Goal: Transaction & Acquisition: Download file/media

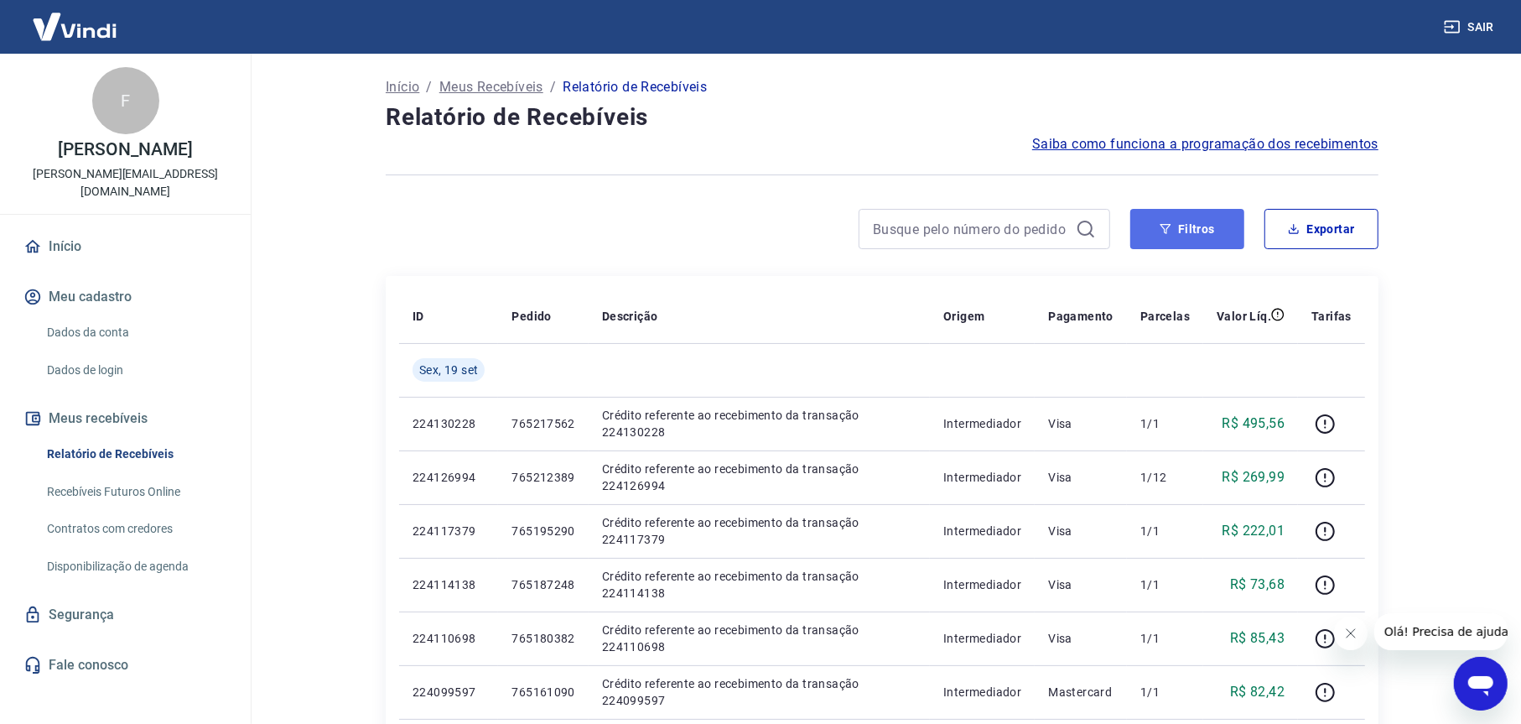
click at [1207, 236] on button "Filtros" at bounding box center [1187, 229] width 114 height 40
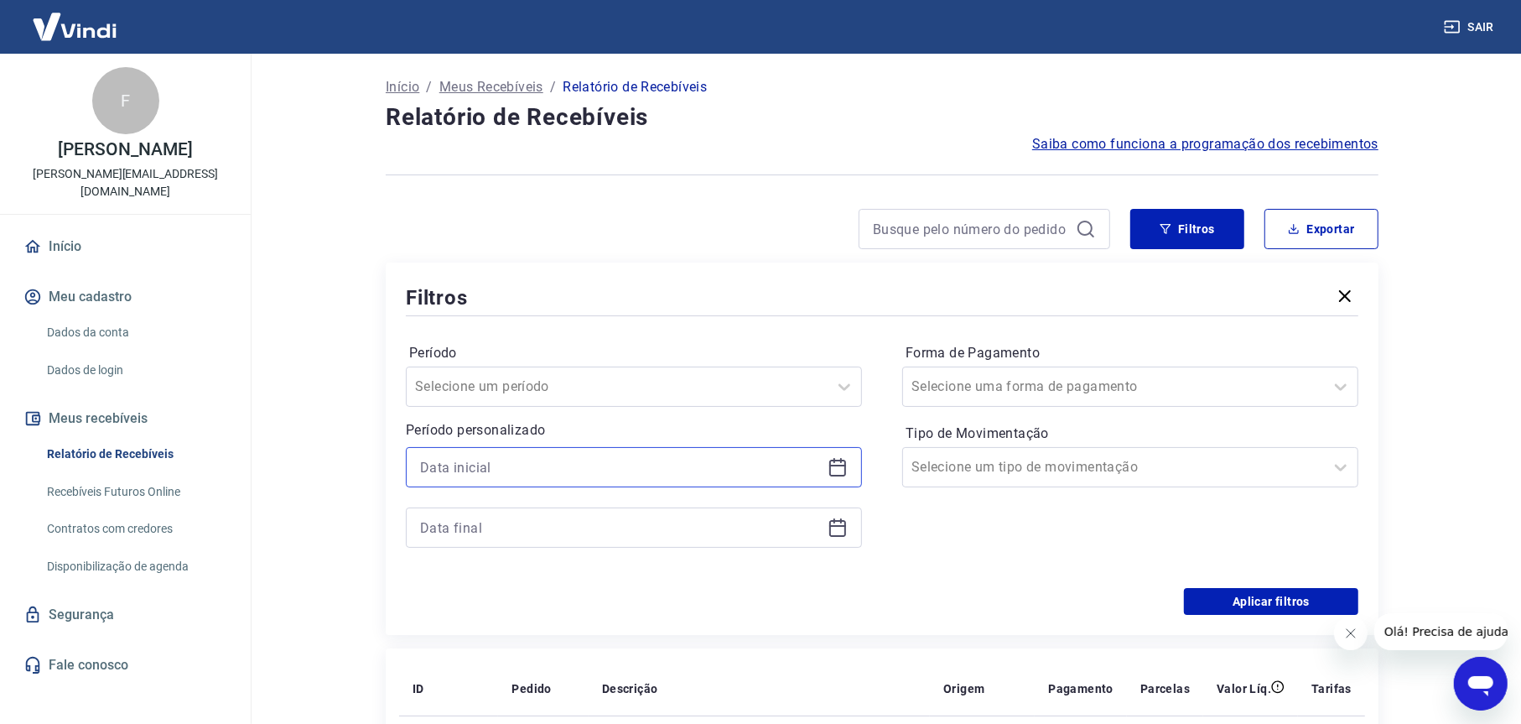
click at [517, 470] on input at bounding box center [620, 466] width 401 height 25
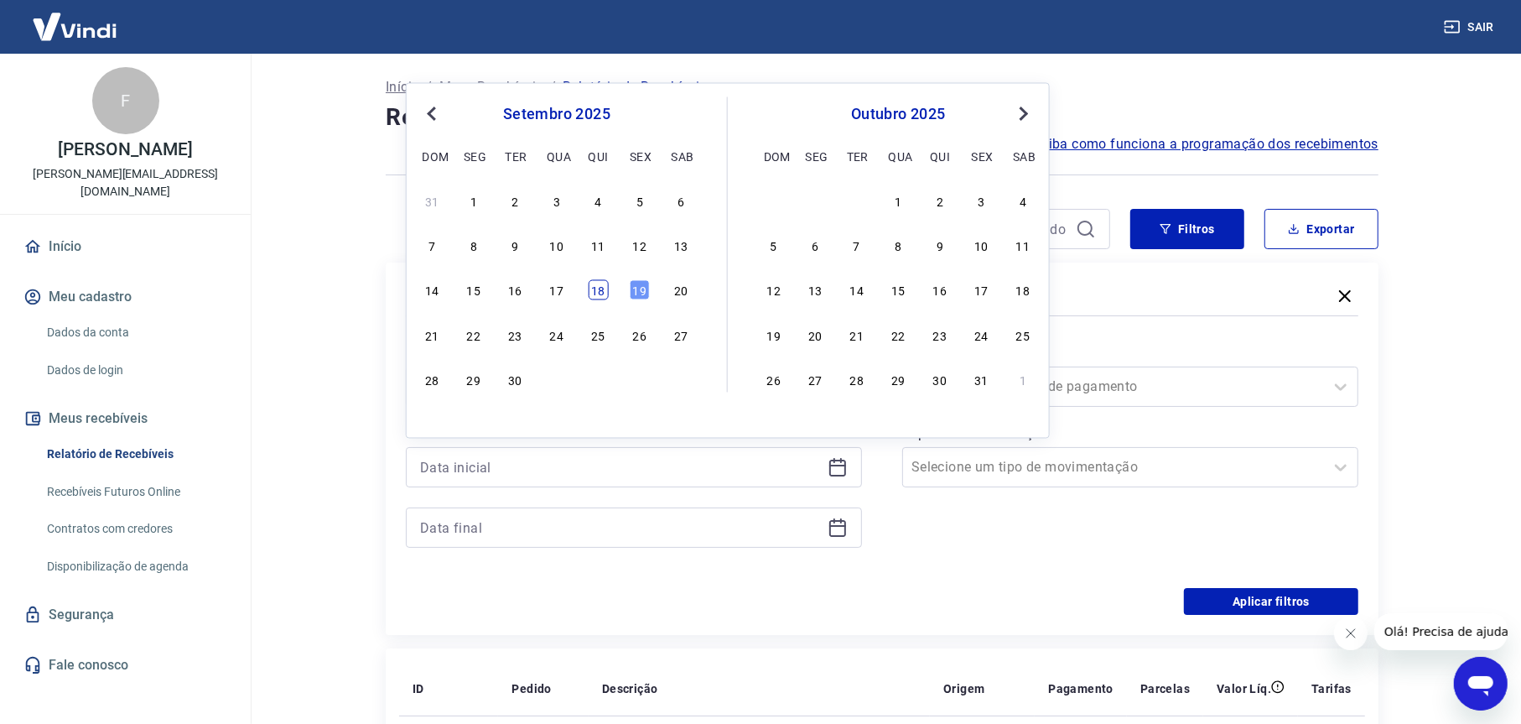
click at [599, 298] on div "18" at bounding box center [598, 290] width 20 height 20
type input "[DATE]"
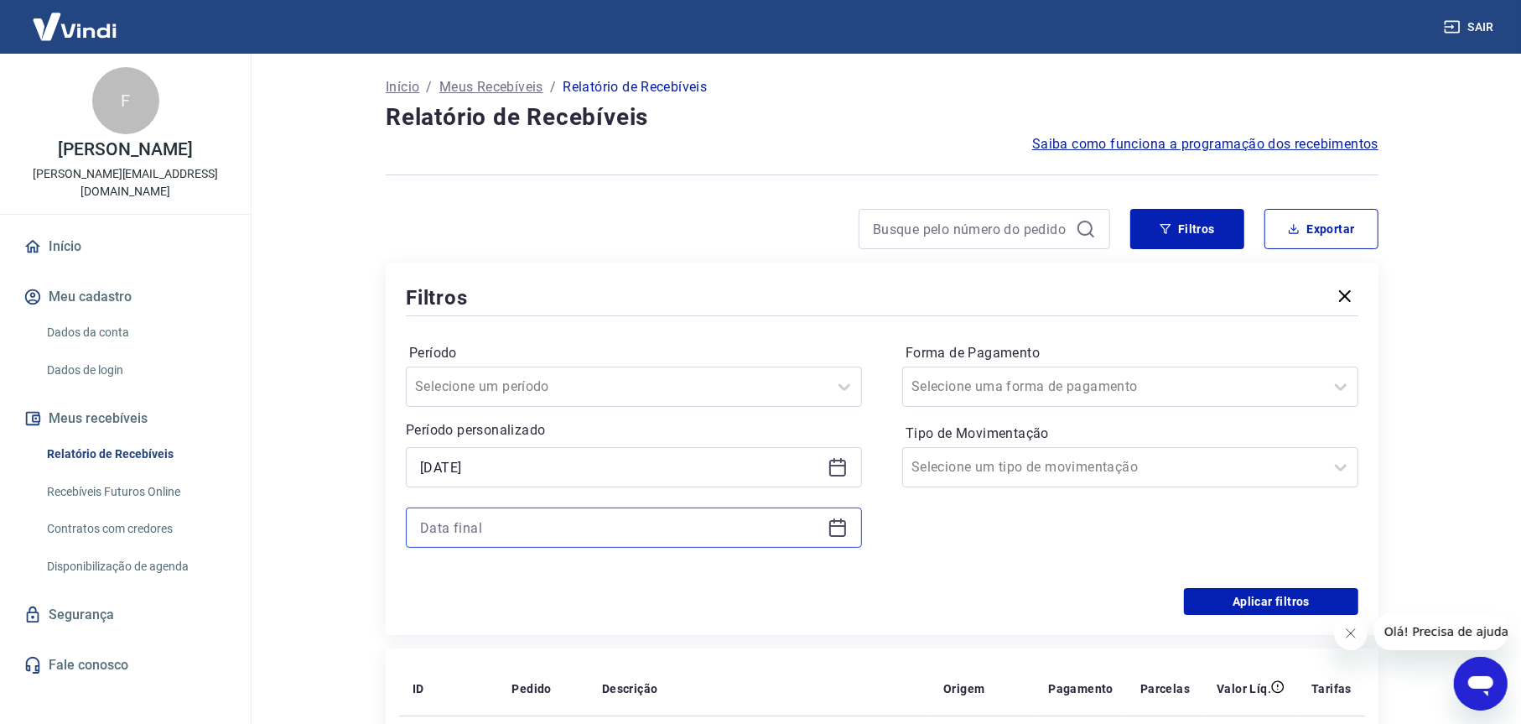
click at [511, 521] on input at bounding box center [620, 527] width 401 height 25
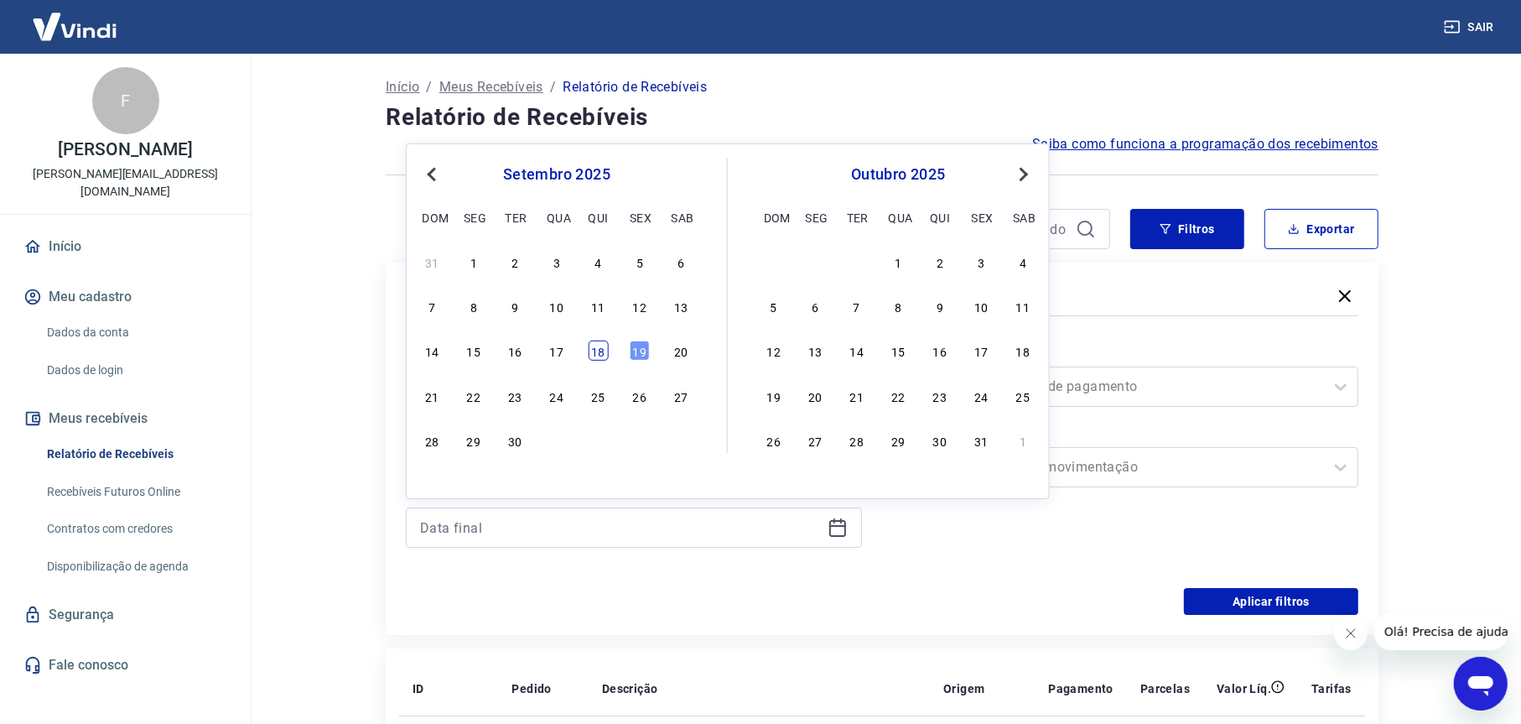
click at [601, 352] on div "18" at bounding box center [598, 350] width 20 height 20
type input "[DATE]"
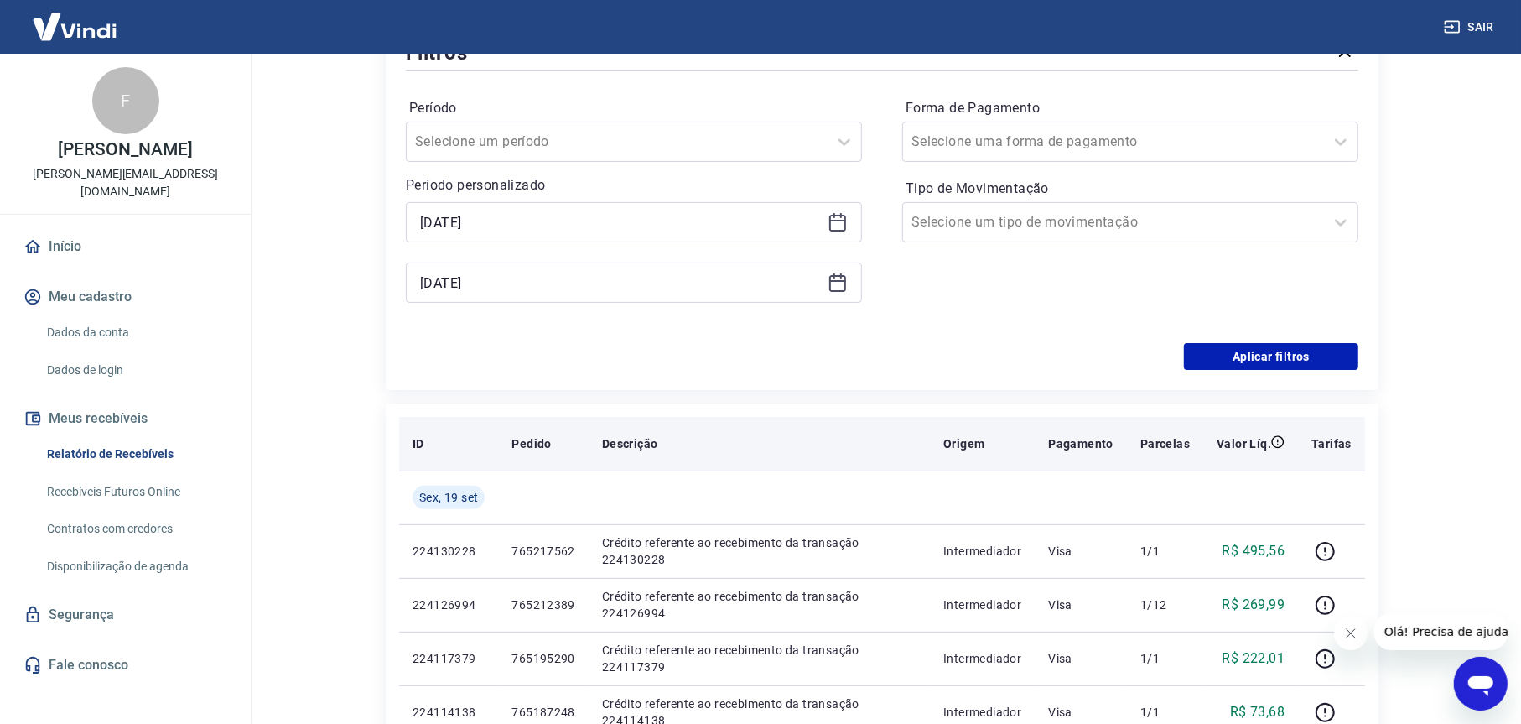
scroll to position [252, 0]
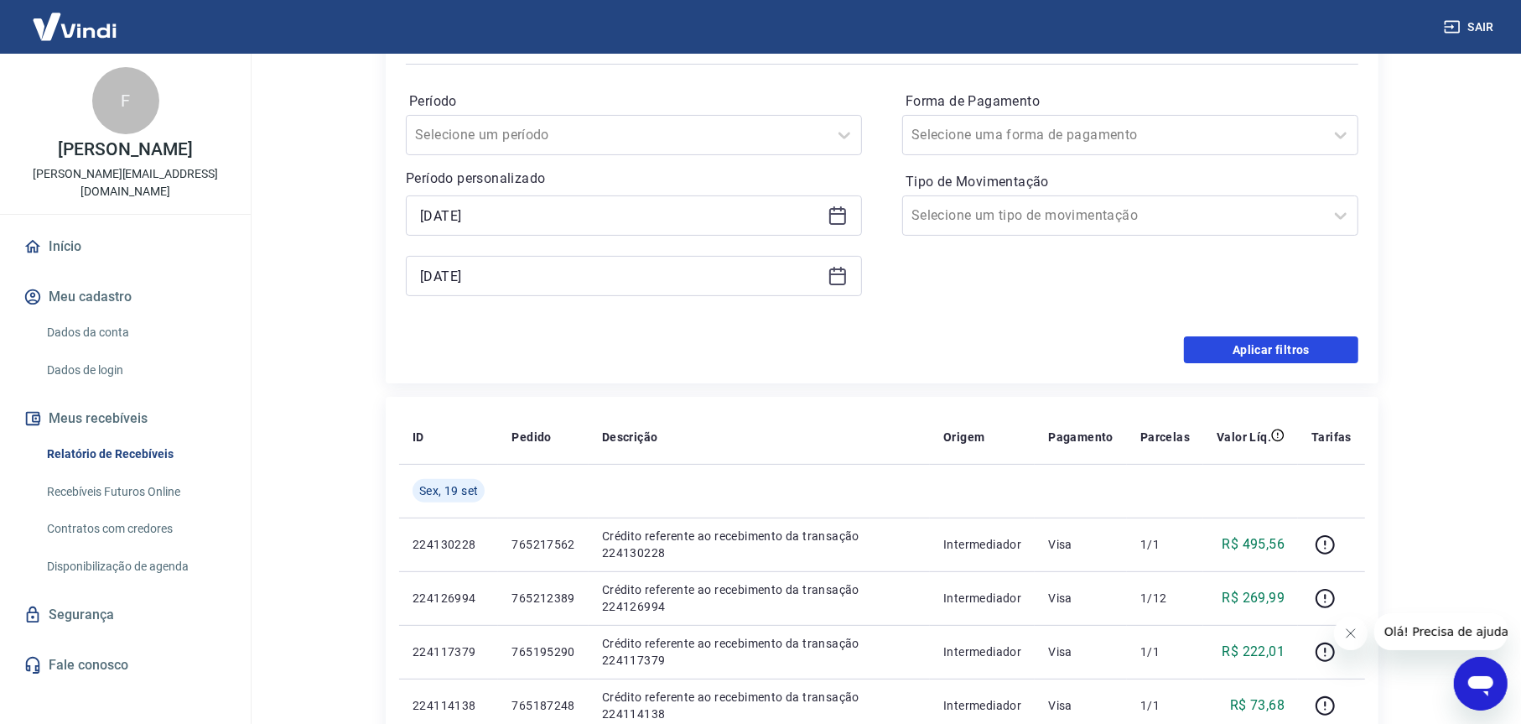
drag, startPoint x: 1213, startPoint y: 348, endPoint x: 553, endPoint y: 356, distance: 660.7
click at [1215, 348] on button "Aplicar filtros" at bounding box center [1271, 349] width 174 height 27
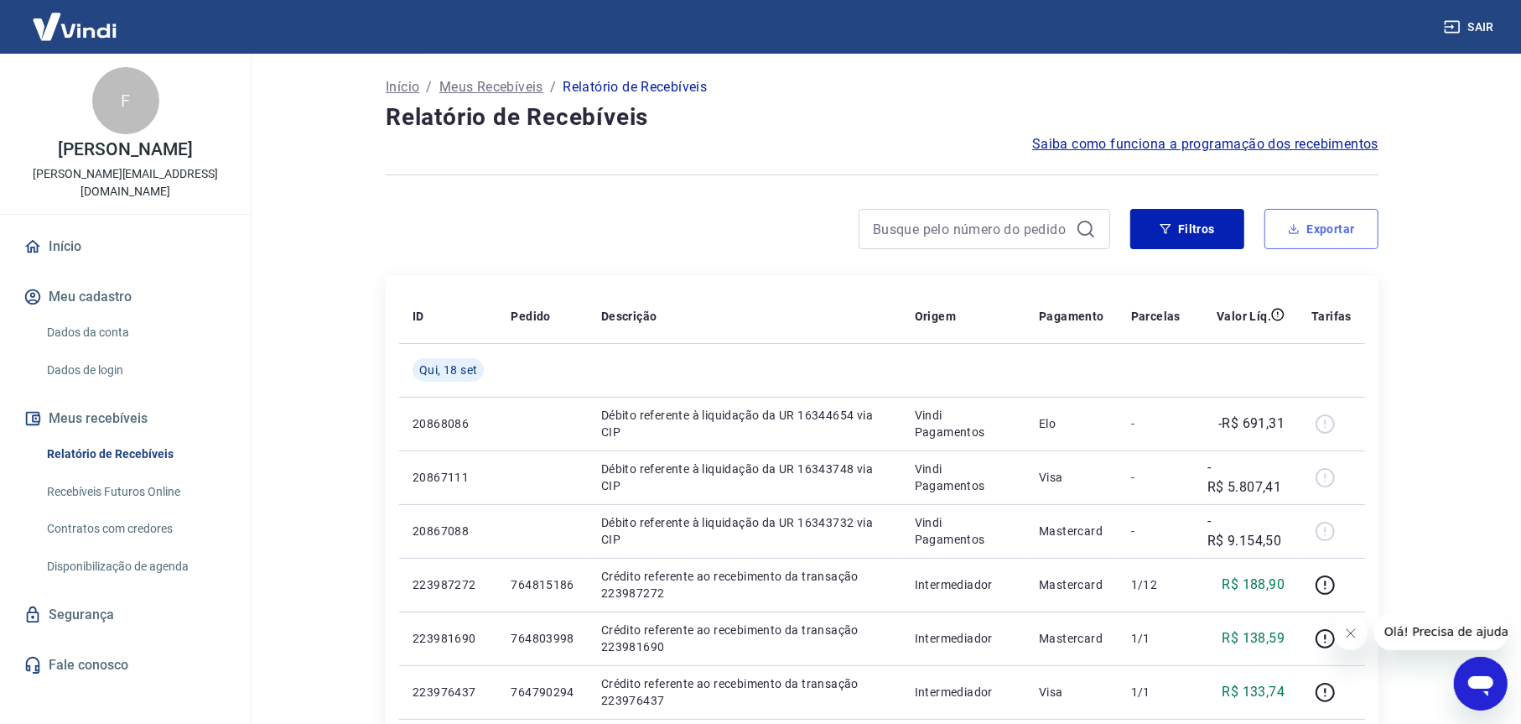
click at [1336, 227] on button "Exportar" at bounding box center [1321, 229] width 114 height 40
type input "[DATE]"
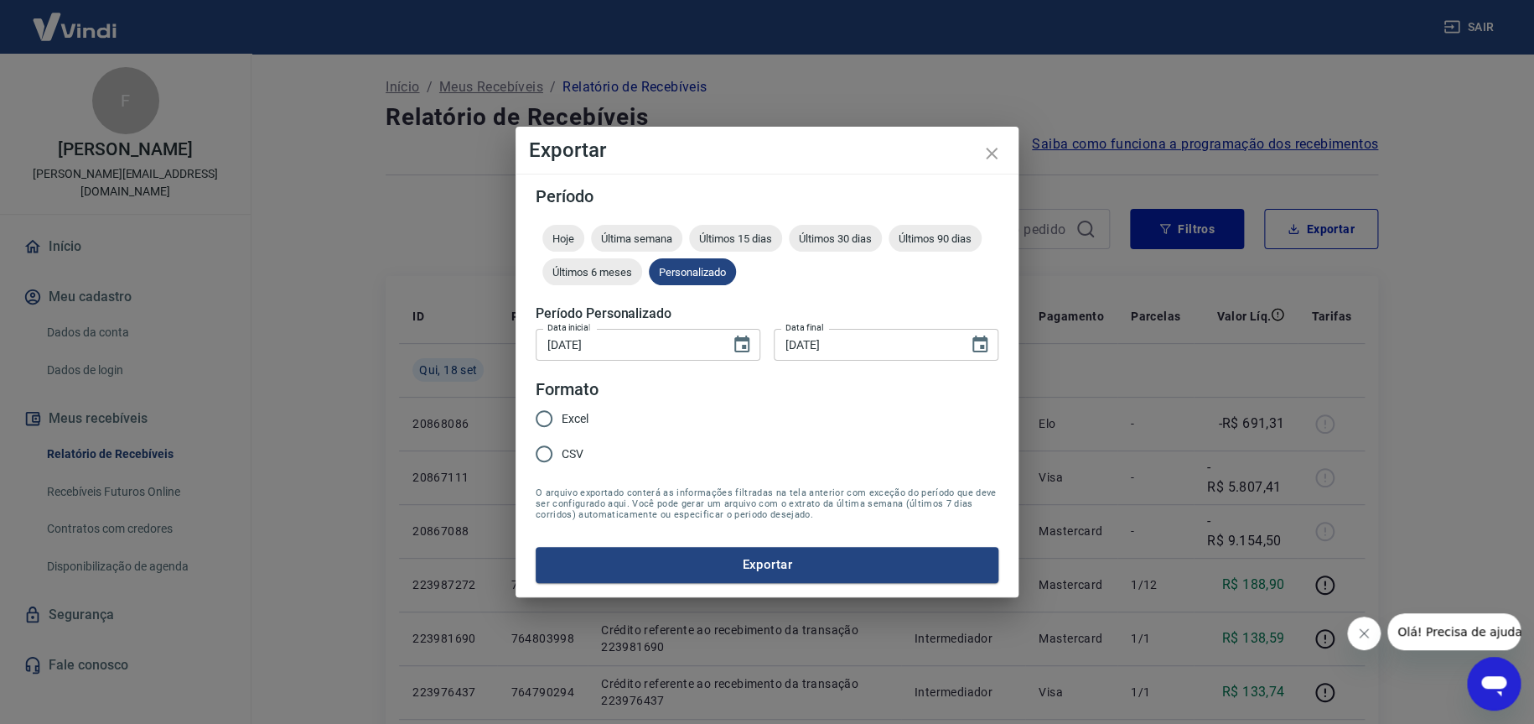
click at [587, 418] on span "Excel" at bounding box center [575, 419] width 27 height 18
click at [562, 418] on input "Excel" at bounding box center [544, 418] width 35 height 35
radio input "true"
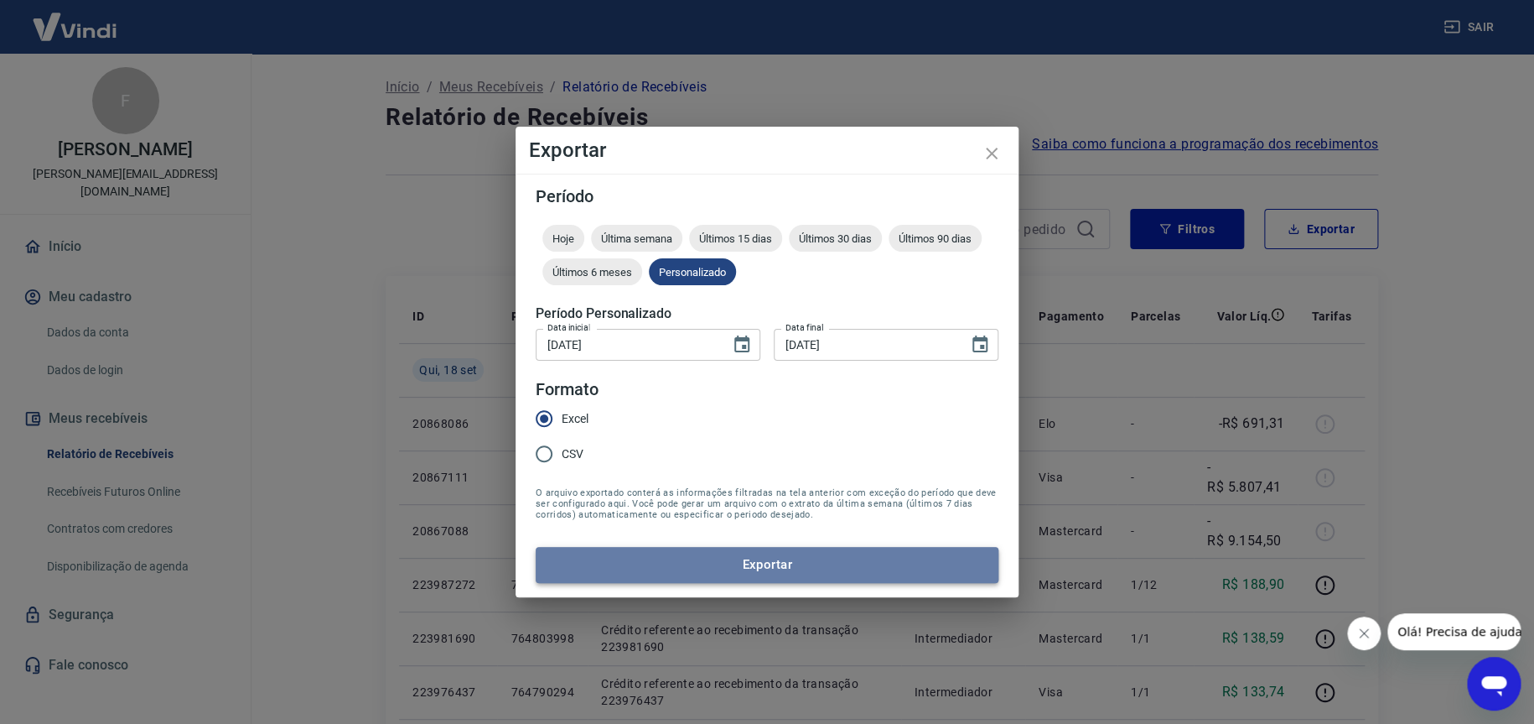
click at [800, 566] on button "Exportar" at bounding box center [767, 564] width 463 height 35
